Goal: Obtain resource: Obtain resource

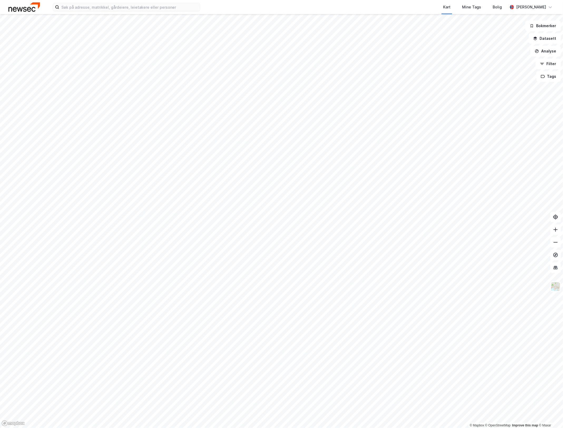
click at [142, 14] on div "Kart Mine Tags Bolig [PERSON_NAME]" at bounding box center [281, 7] width 563 height 14
click at [141, 10] on input at bounding box center [129, 7] width 141 height 8
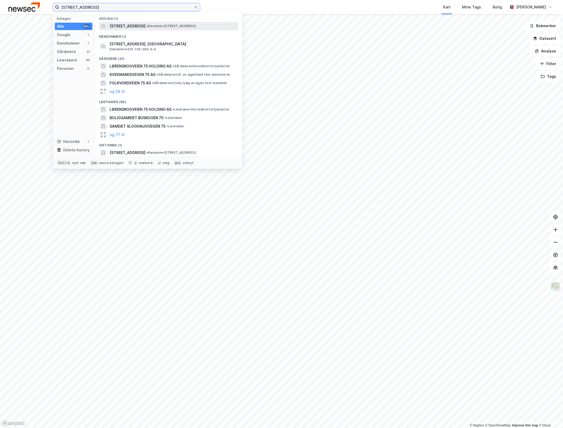
type input "[STREET_ADDRESS]"
click at [143, 26] on span "[STREET_ADDRESS]" at bounding box center [128, 26] width 36 height 6
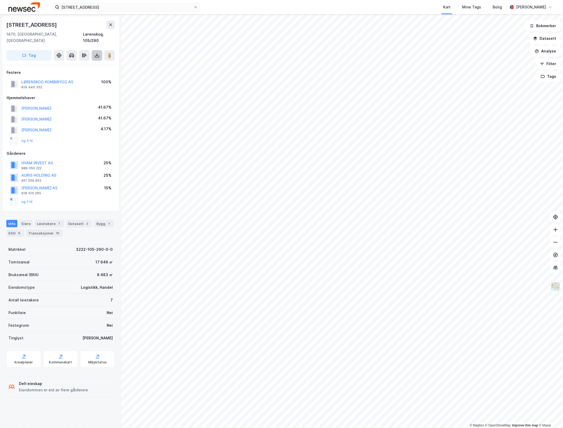
click at [92, 50] on button at bounding box center [97, 55] width 11 height 11
click at [90, 72] on div "Last ned matrikkelrapport" at bounding box center [77, 74] width 43 height 4
click at [552, 49] on button "Analyse" at bounding box center [546, 51] width 31 height 11
click at [551, 38] on button "Datasett" at bounding box center [545, 38] width 32 height 11
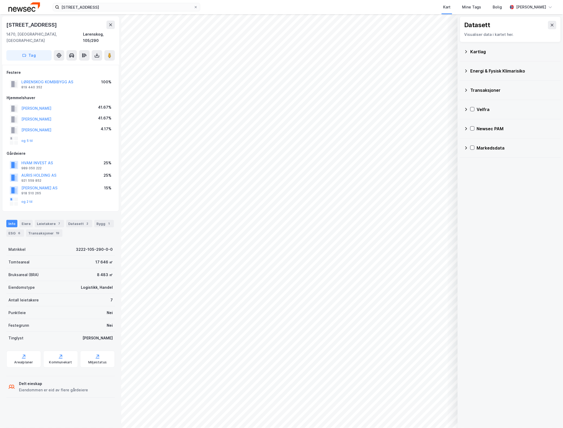
click at [473, 55] on div "Kartlag" at bounding box center [513, 51] width 86 height 6
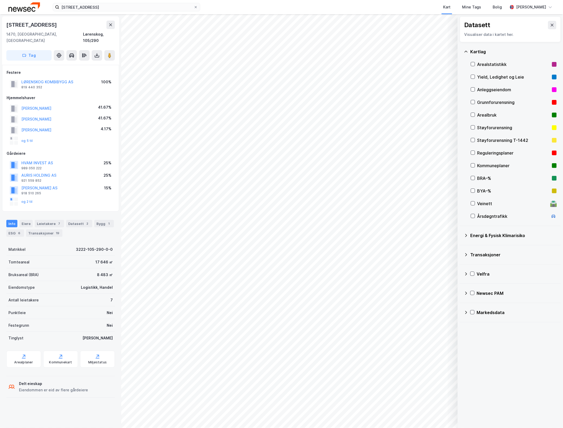
click at [501, 154] on div "Reguleringsplaner" at bounding box center [513, 153] width 73 height 6
click at [550, 24] on button at bounding box center [552, 25] width 8 height 8
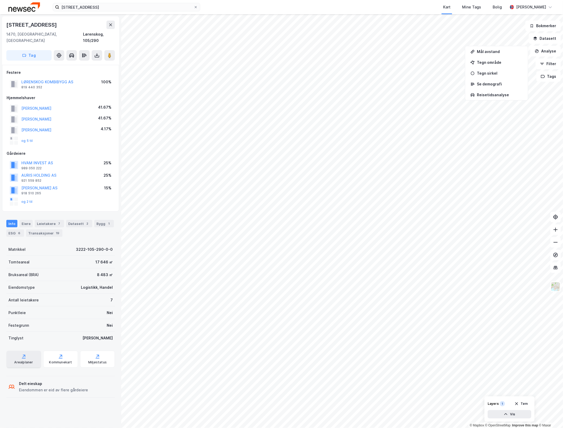
click at [19, 353] on div "Arealplaner" at bounding box center [23, 359] width 35 height 17
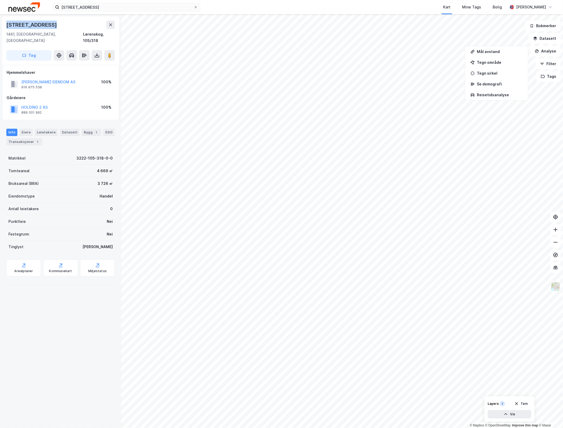
drag, startPoint x: 7, startPoint y: 22, endPoint x: 57, endPoint y: 26, distance: 50.2
click at [57, 26] on div "[STREET_ADDRESS]" at bounding box center [60, 25] width 109 height 8
drag, startPoint x: 57, startPoint y: 26, endPoint x: 43, endPoint y: 22, distance: 13.8
copy div "[STREET_ADDRESS]"
